Goal: Task Accomplishment & Management: Use online tool/utility

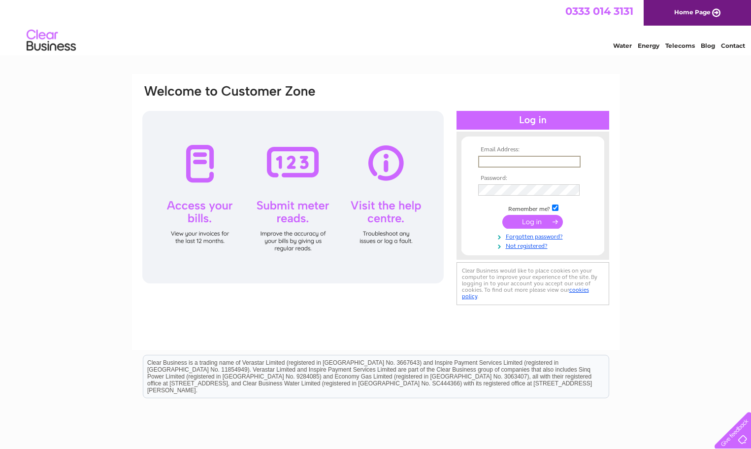
type input "blackoutbarbershop@gmail.com"
click at [532, 221] on input "submit" at bounding box center [532, 222] width 61 height 14
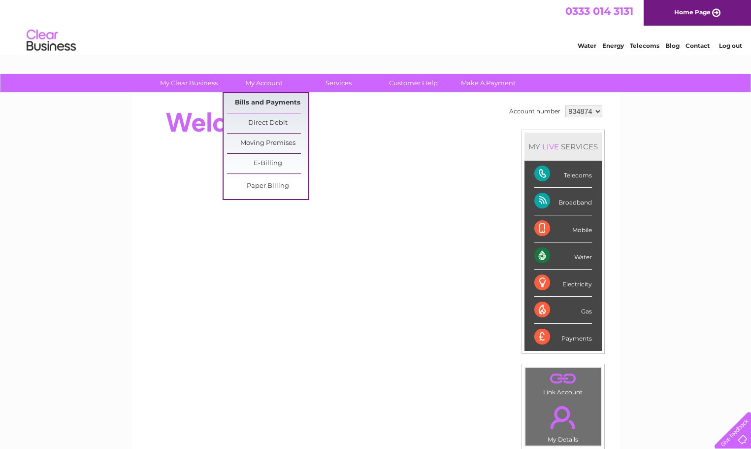
click at [271, 102] on link "Bills and Payments" at bounding box center [267, 103] width 81 height 20
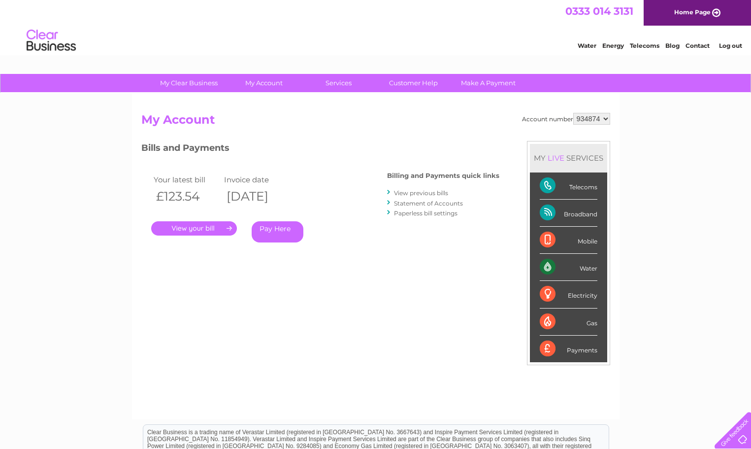
click at [193, 224] on link "." at bounding box center [194, 228] width 86 height 14
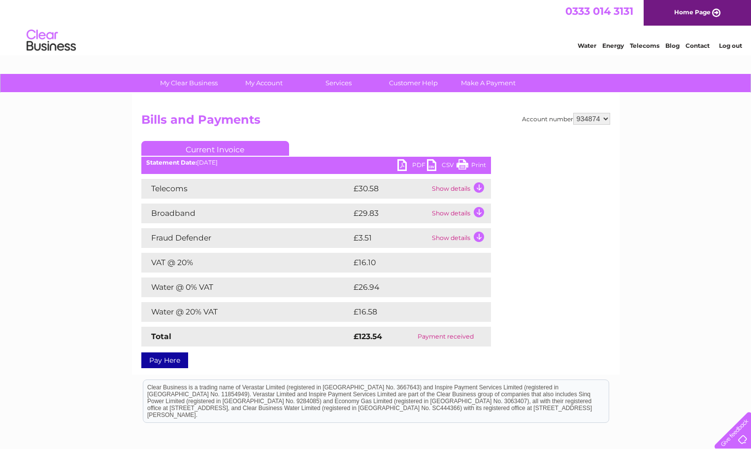
click at [545, 322] on div "Account number 934874 Bills and Payments Current Invoice PDF CSV Print" at bounding box center [375, 239] width 469 height 252
click at [478, 190] on td "Show details" at bounding box center [460, 189] width 62 height 20
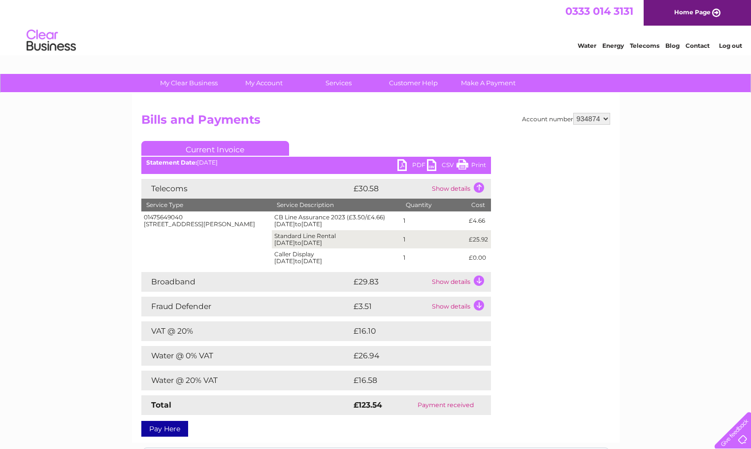
click at [480, 187] on td "Show details" at bounding box center [460, 189] width 62 height 20
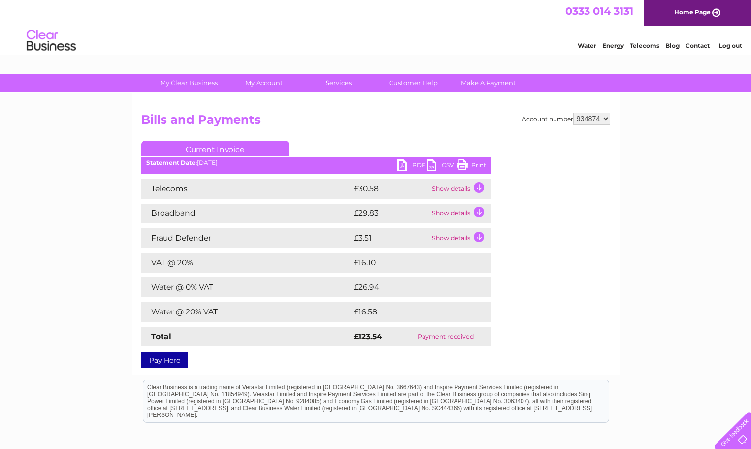
click at [478, 212] on td "Show details" at bounding box center [460, 213] width 62 height 20
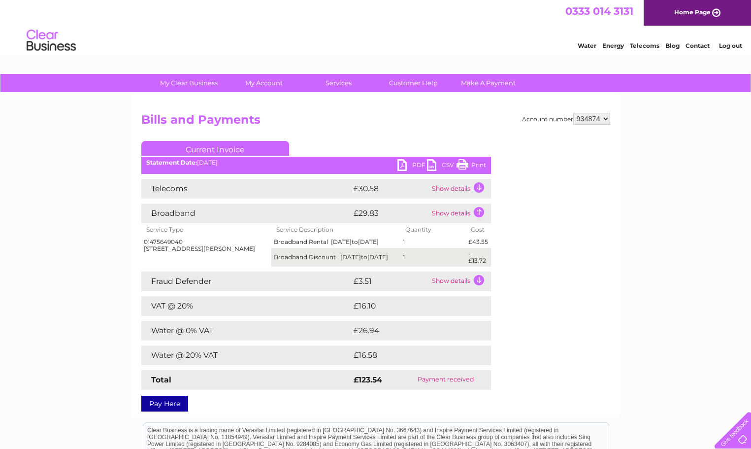
click at [481, 214] on td "Show details" at bounding box center [460, 213] width 62 height 20
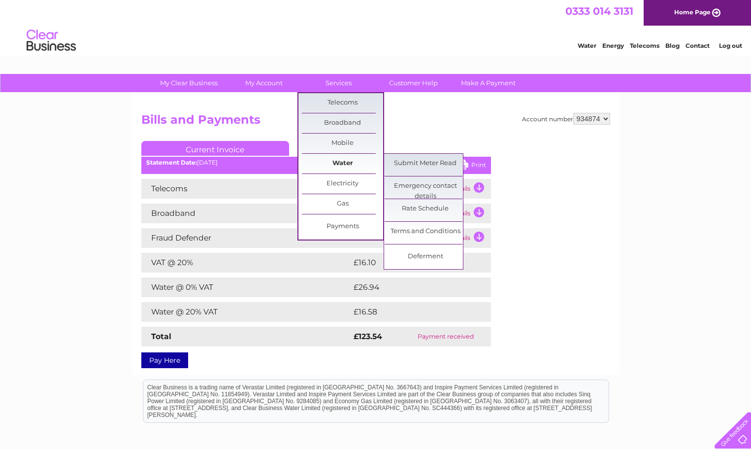
click at [337, 167] on link "Water" at bounding box center [342, 164] width 81 height 20
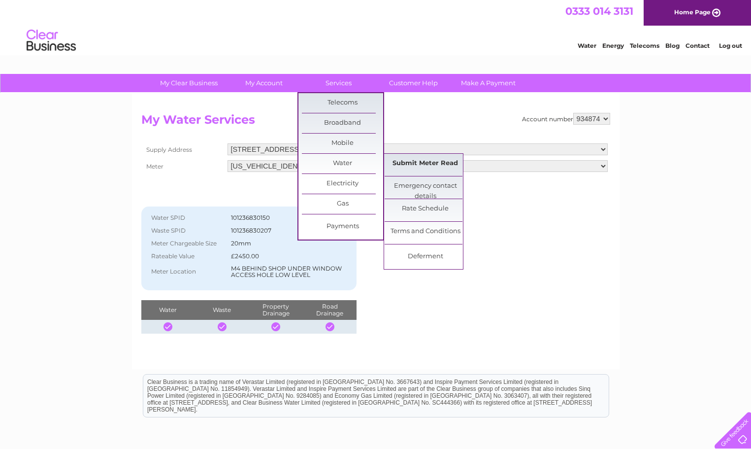
click at [424, 159] on link "Submit Meter Read" at bounding box center [425, 164] width 81 height 20
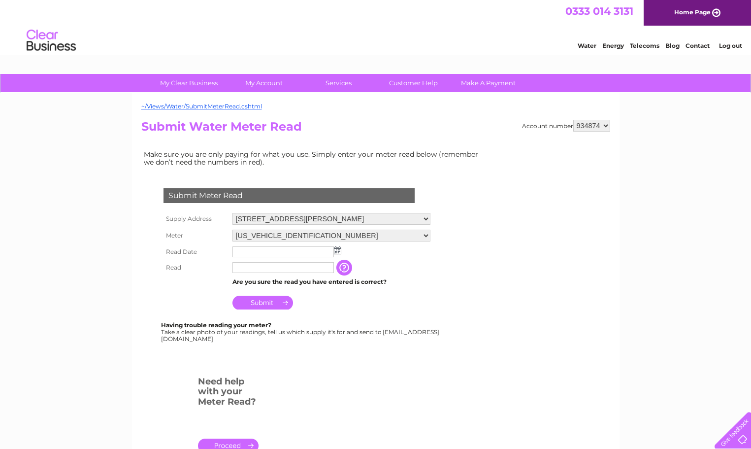
click at [429, 331] on div "Having trouble reading your meter? Take a clear photo of your readings, tell us…" at bounding box center [301, 331] width 280 height 20
click at [335, 247] on img at bounding box center [337, 250] width 7 height 8
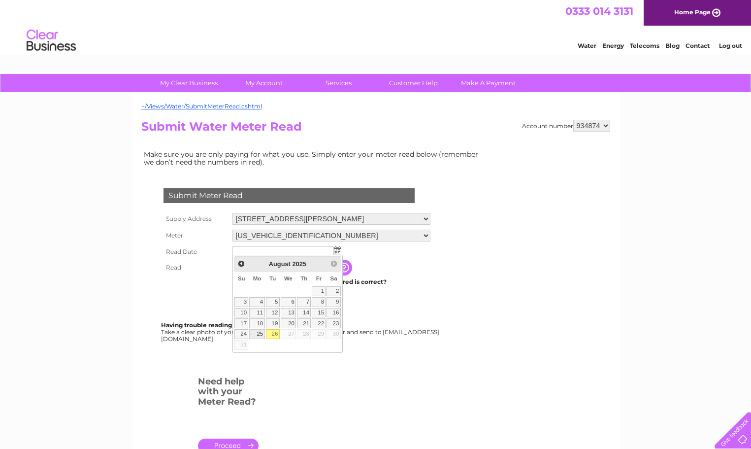
click at [257, 335] on link "25" at bounding box center [256, 334] width 15 height 10
type input "[DATE]"
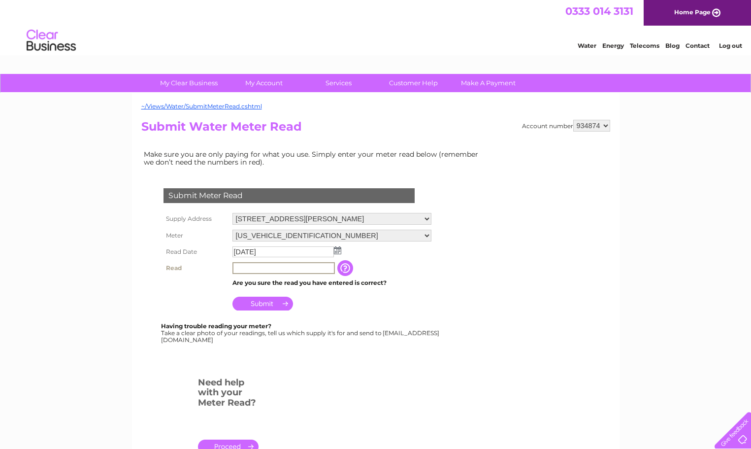
click at [270, 265] on input "text" at bounding box center [283, 268] width 102 height 12
type input "00004"
click at [344, 266] on input "button" at bounding box center [346, 268] width 18 height 16
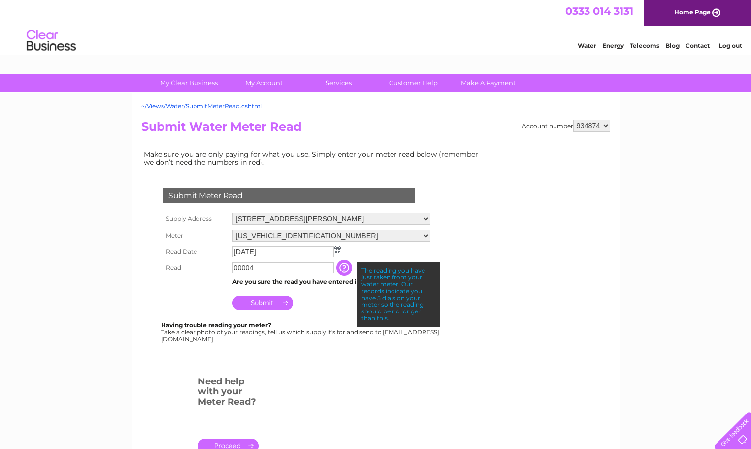
click at [326, 302] on td "Submit" at bounding box center [331, 300] width 203 height 24
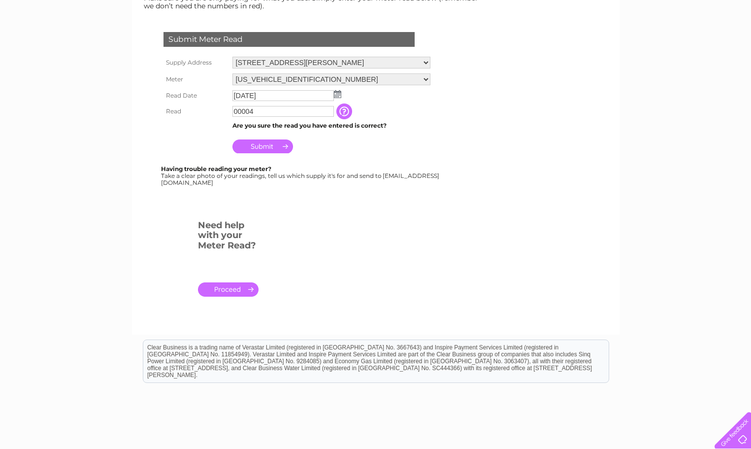
scroll to position [158, 0]
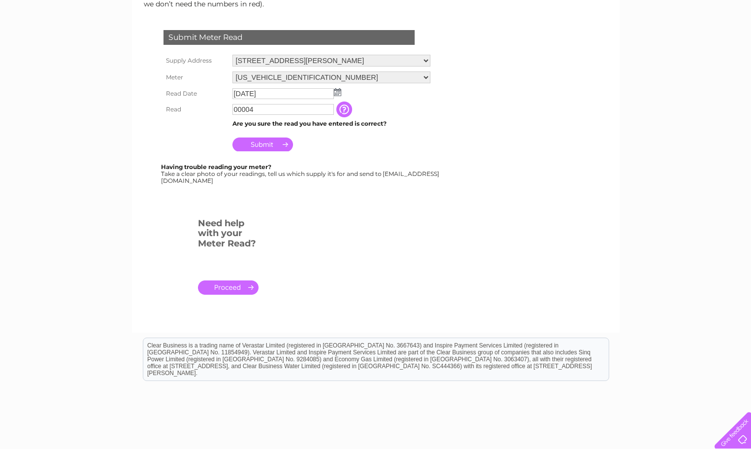
click at [229, 284] on link "." at bounding box center [228, 287] width 61 height 14
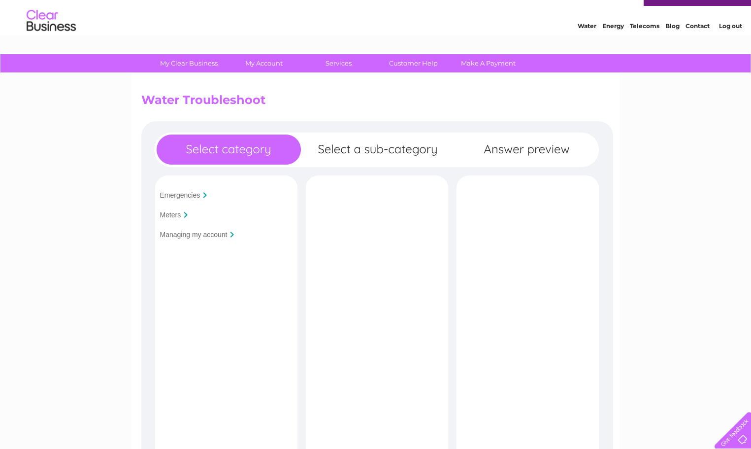
scroll to position [33, 0]
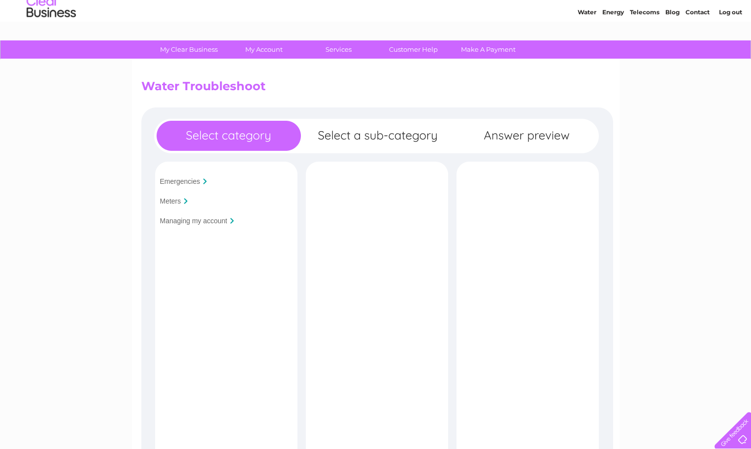
click at [180, 198] on input "Meters" at bounding box center [170, 201] width 21 height 8
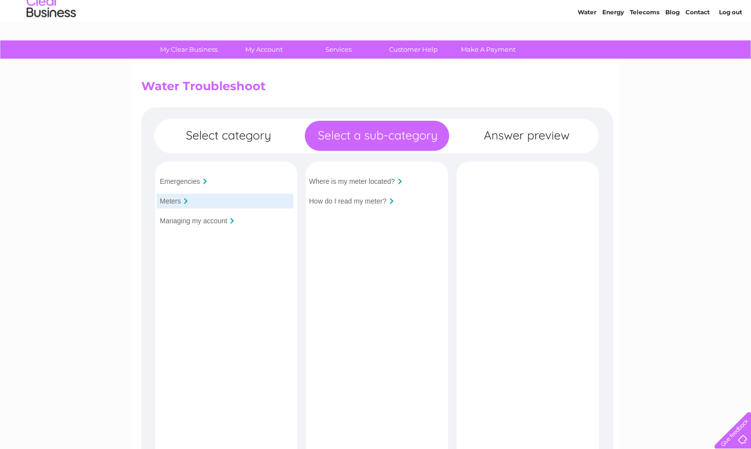
click at [365, 204] on input "How do I read my meter?" at bounding box center [347, 201] width 77 height 8
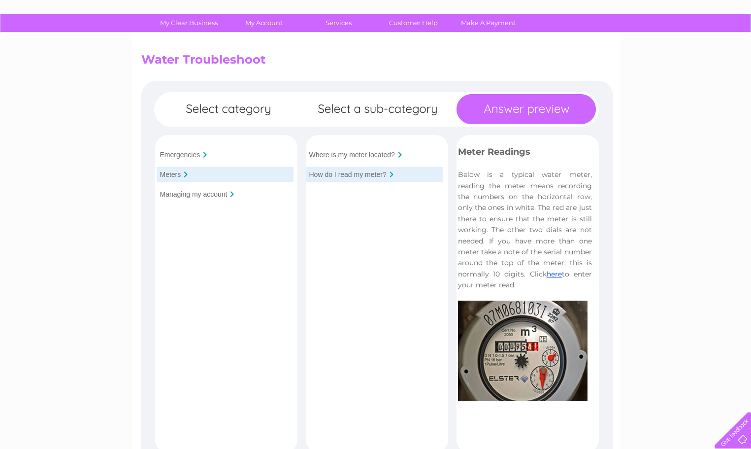
scroll to position [78, 0]
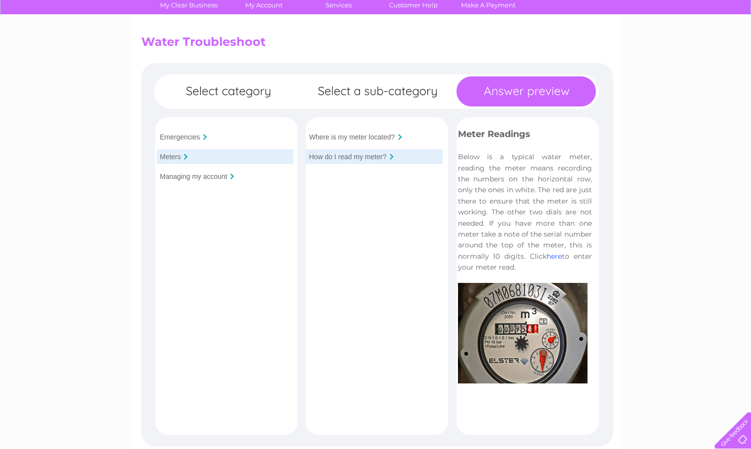
click at [550, 253] on link "here" at bounding box center [553, 256] width 15 height 9
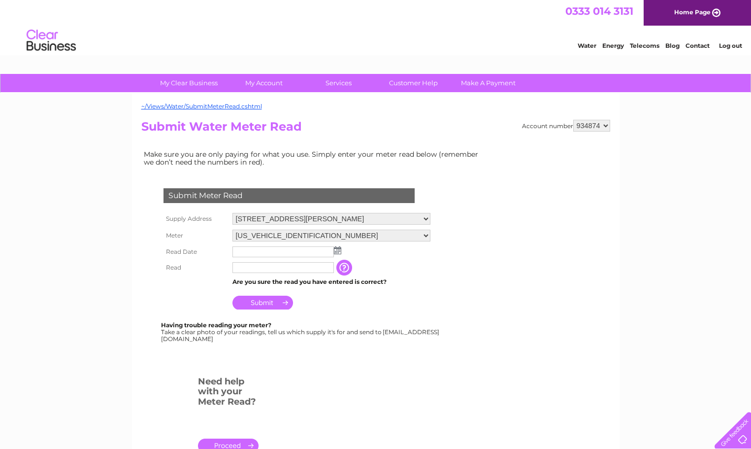
click at [334, 247] on img at bounding box center [337, 250] width 7 height 8
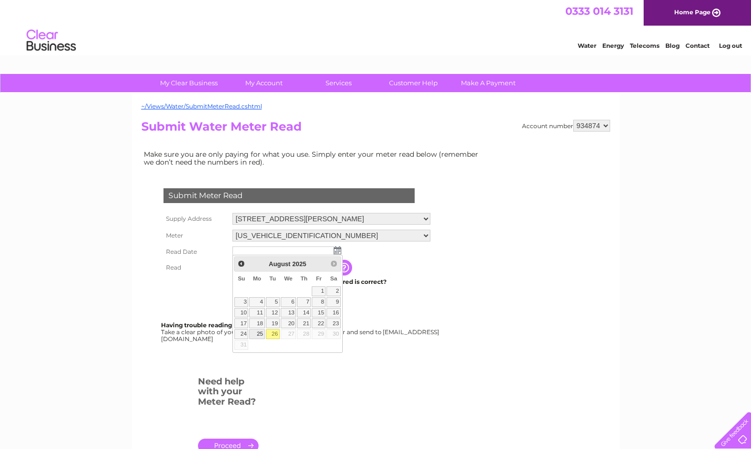
click at [262, 332] on link "25" at bounding box center [256, 334] width 15 height 10
type input "2025/08/25"
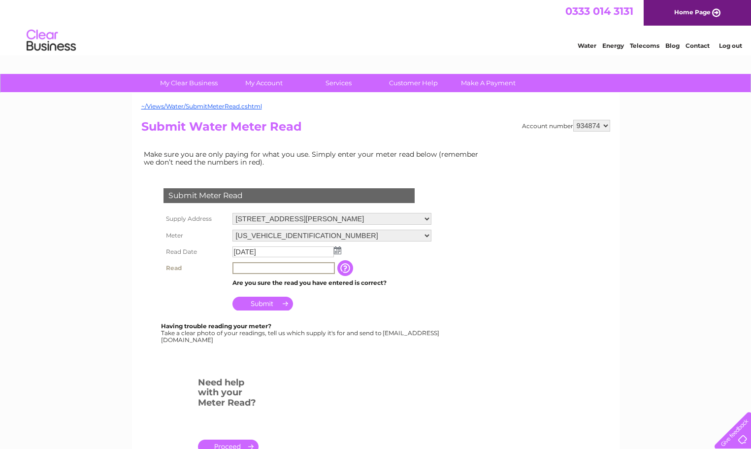
click at [272, 265] on input "text" at bounding box center [283, 268] width 102 height 12
type input "00004"
click at [317, 295] on td "Submit" at bounding box center [331, 300] width 203 height 24
click at [273, 299] on input "Submit" at bounding box center [262, 302] width 61 height 14
